Goal: Task Accomplishment & Management: Manage account settings

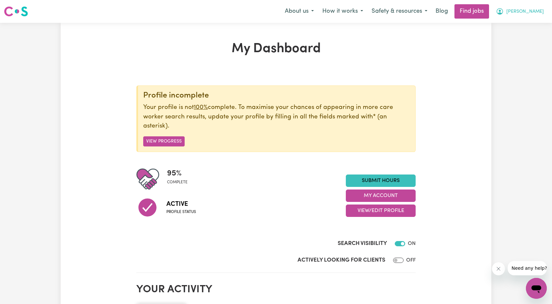
click at [529, 14] on span "[PERSON_NAME]" at bounding box center [525, 11] width 38 height 7
click at [519, 24] on link "My Account" at bounding box center [522, 25] width 52 height 12
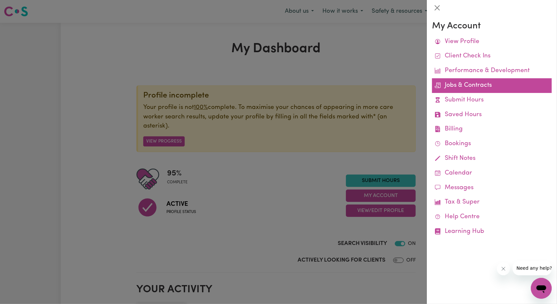
click at [467, 83] on link "Jobs & Contracts" at bounding box center [492, 85] width 120 height 15
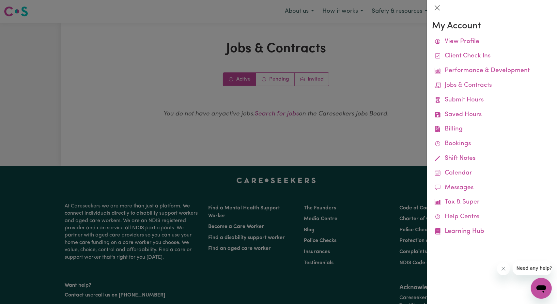
click at [294, 77] on div at bounding box center [278, 152] width 557 height 304
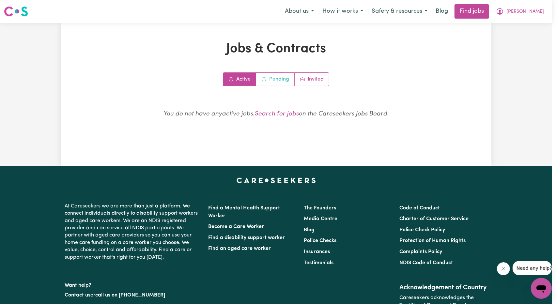
click at [277, 82] on link "Pending" at bounding box center [275, 79] width 38 height 13
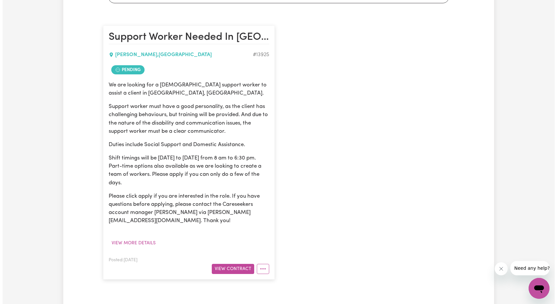
scroll to position [196, 0]
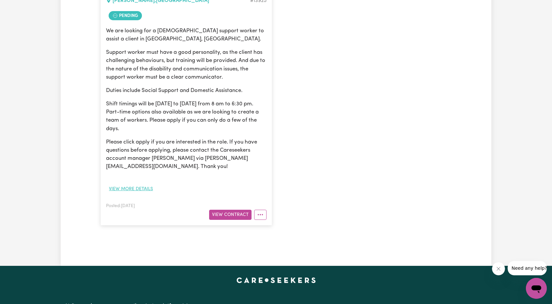
click at [140, 189] on button "View more details" at bounding box center [131, 189] width 50 height 10
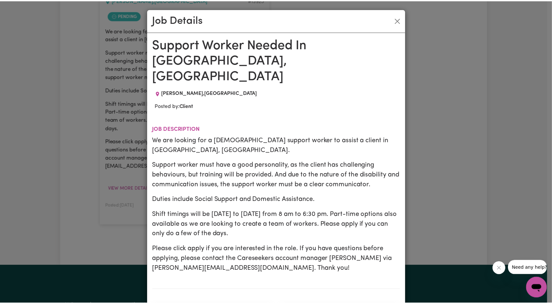
scroll to position [0, 0]
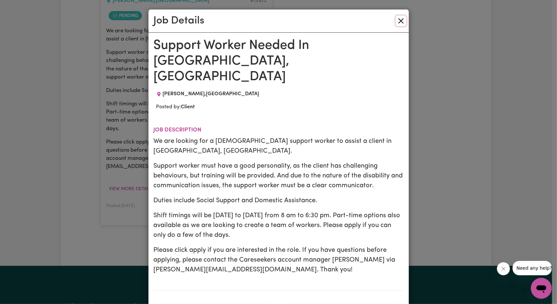
click at [396, 19] on button "Close" at bounding box center [401, 21] width 10 height 10
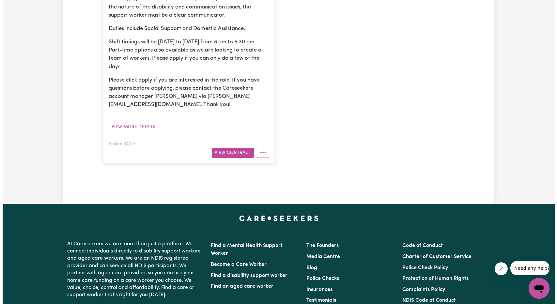
scroll to position [261, 0]
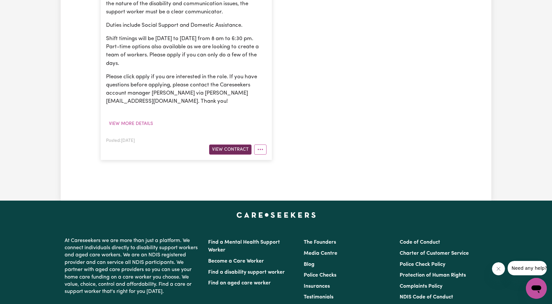
click at [238, 149] on button "View Contract" at bounding box center [230, 150] width 42 height 10
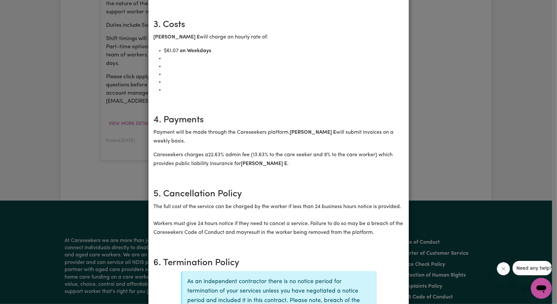
scroll to position [294, 0]
